Goal: Find specific page/section

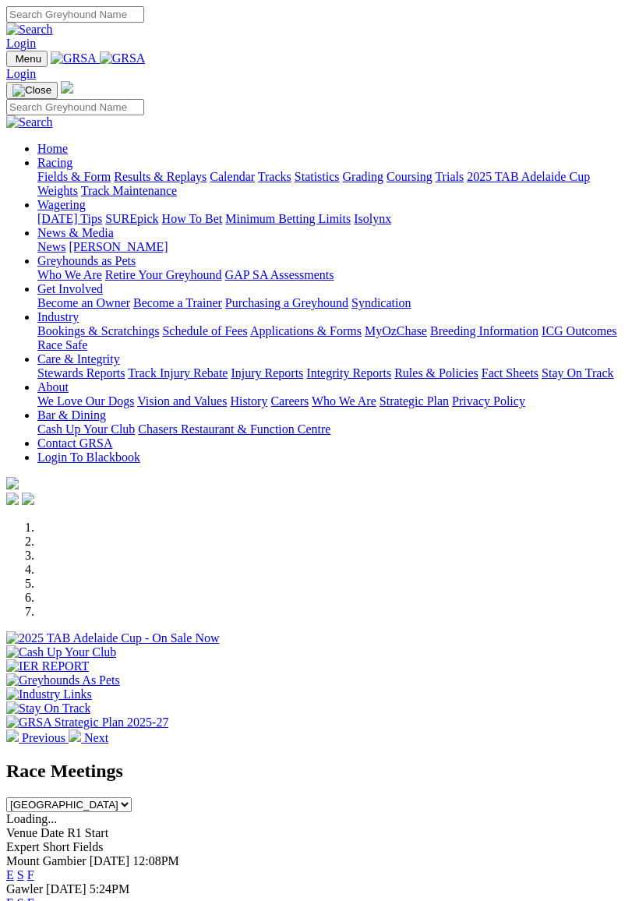
scroll to position [5881, 0]
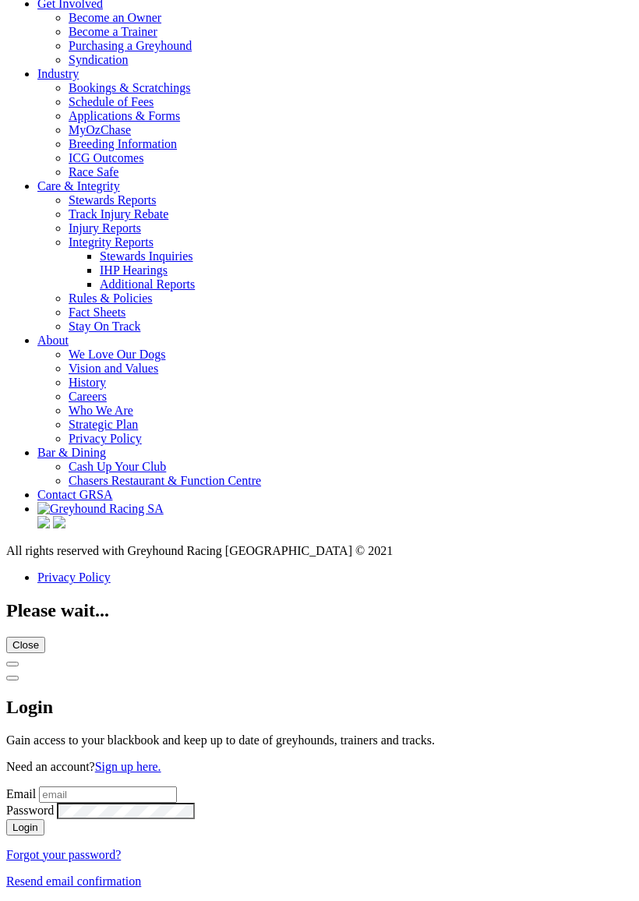
click at [168, 277] on link "IHP Hearings" at bounding box center [134, 269] width 68 height 13
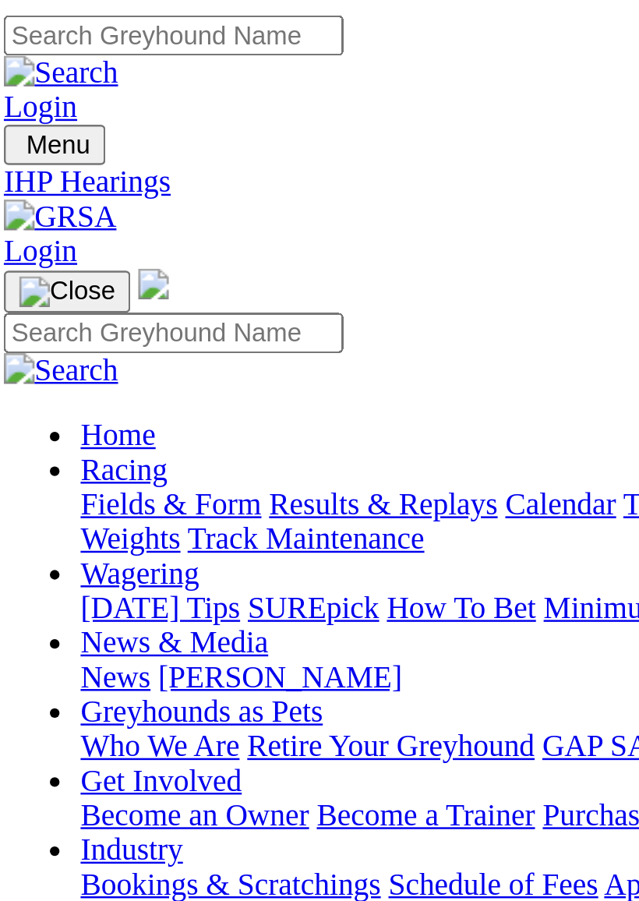
click at [126, 550] on link "Integrity Reports" at bounding box center [94, 556] width 85 height 13
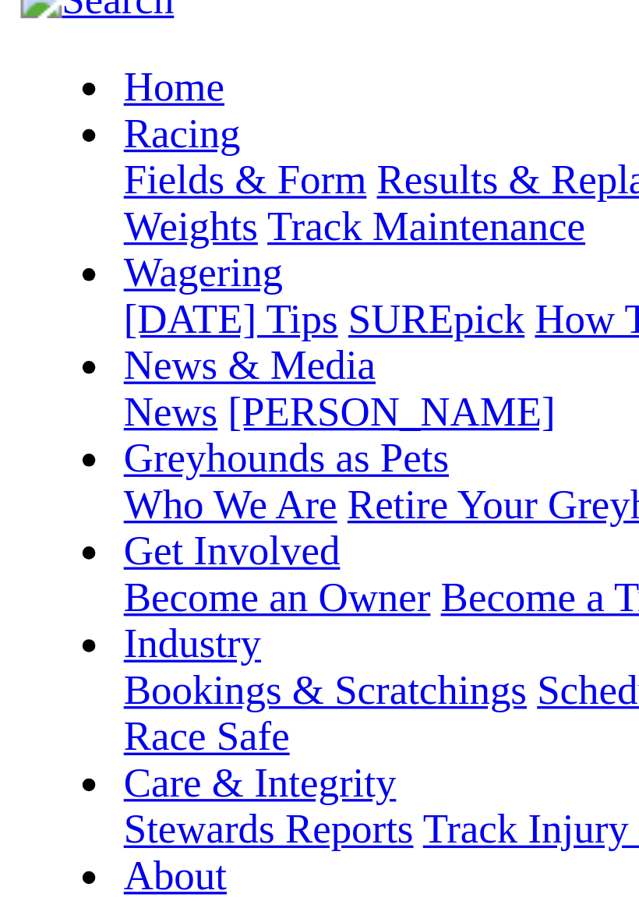
click at [58, 669] on link "Race Reports" at bounding box center [39, 675] width 67 height 13
